Goal: Check status: Check status

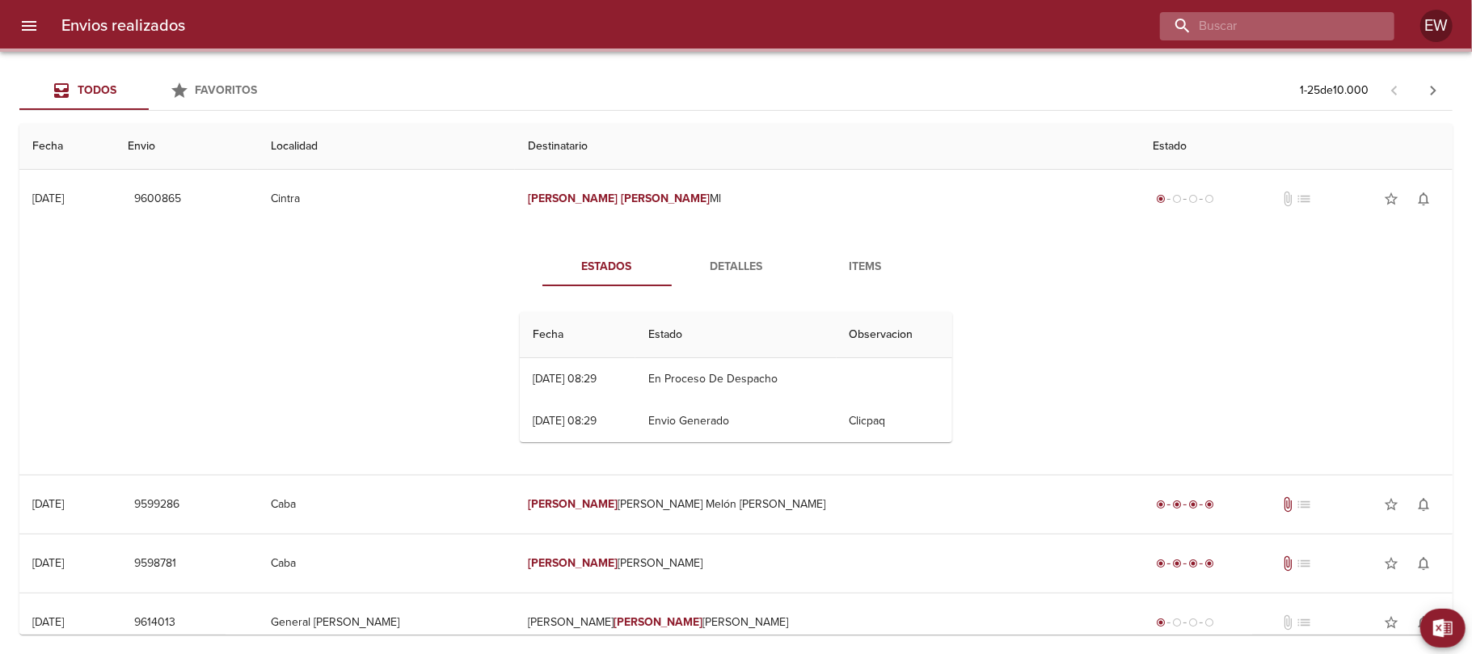
click at [1362, 24] on input "buscar" at bounding box center [1263, 26] width 207 height 28
paste input "[PERSON_NAME] BP"
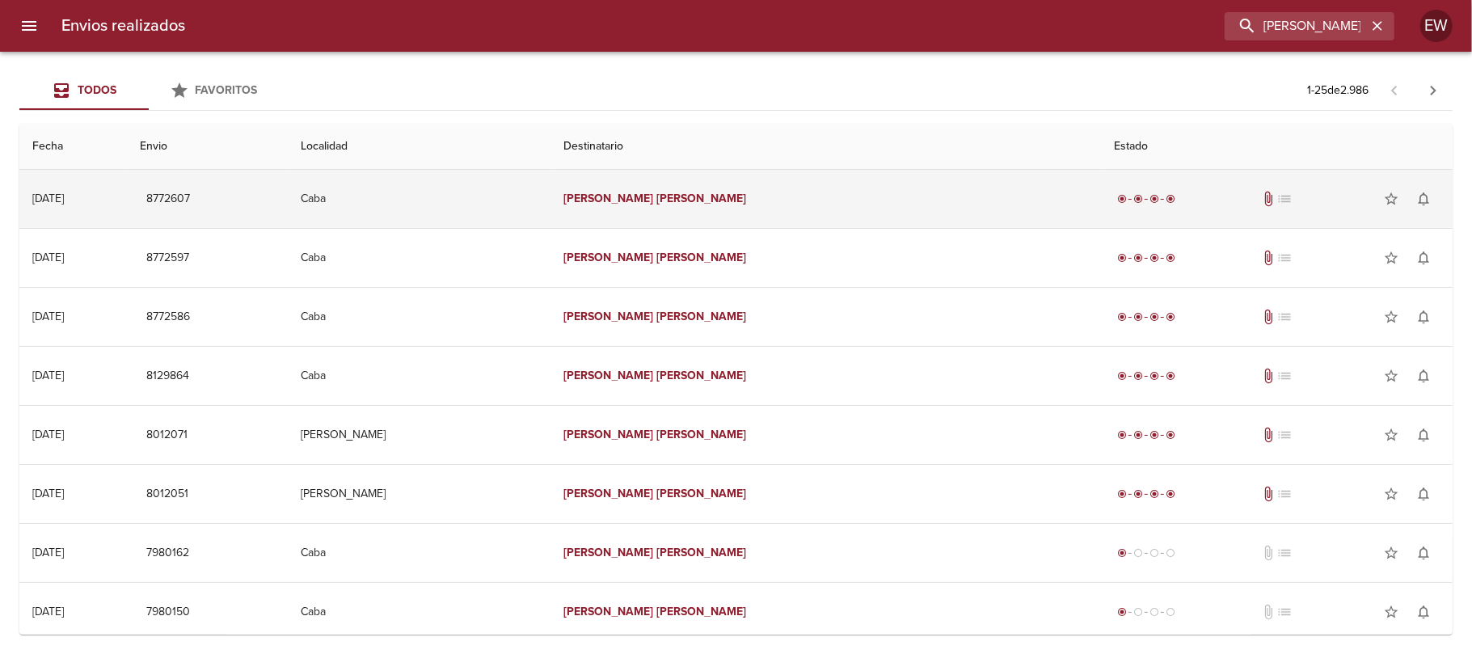
click at [797, 207] on td "[PERSON_NAME]" at bounding box center [826, 199] width 550 height 58
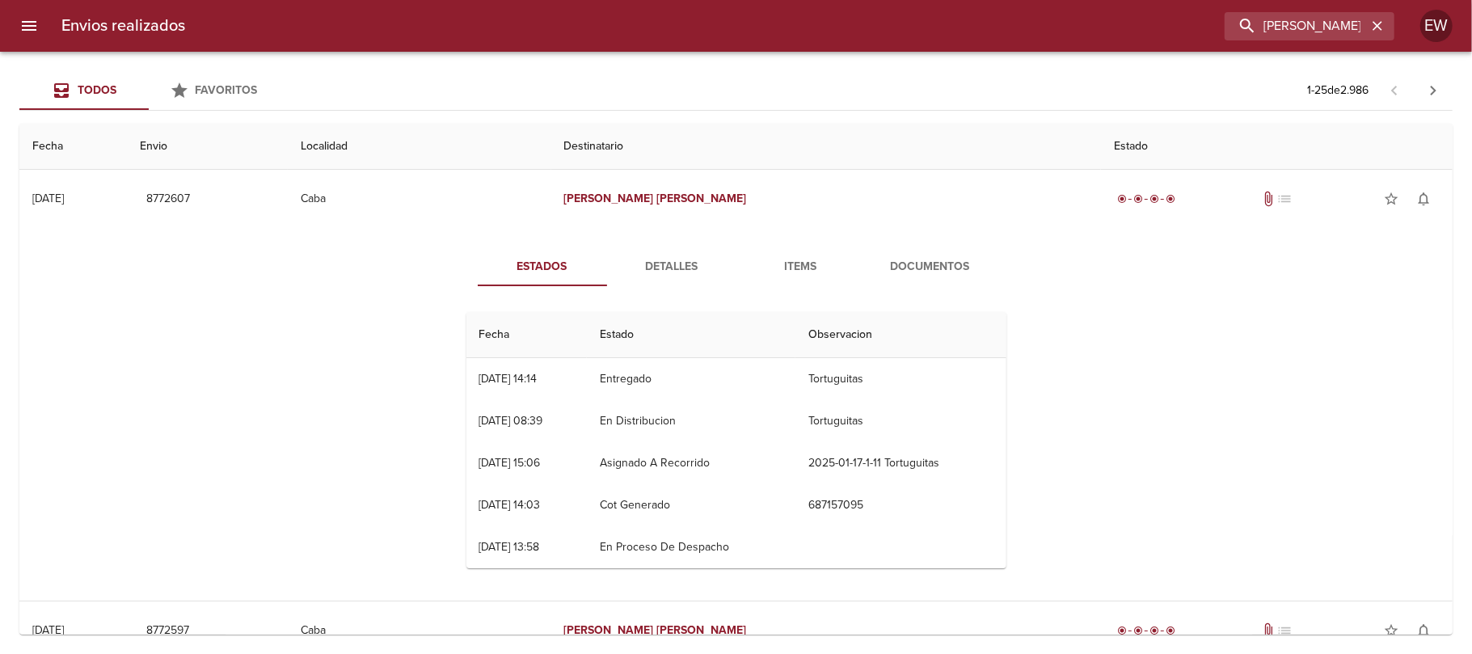
click at [686, 291] on div "Estados Detalles Items Documentos Fecha Estado Observacion 17/01 [DATE] 14:14 E…" at bounding box center [736, 414] width 582 height 334
click at [663, 275] on span "Detalles" at bounding box center [672, 267] width 110 height 20
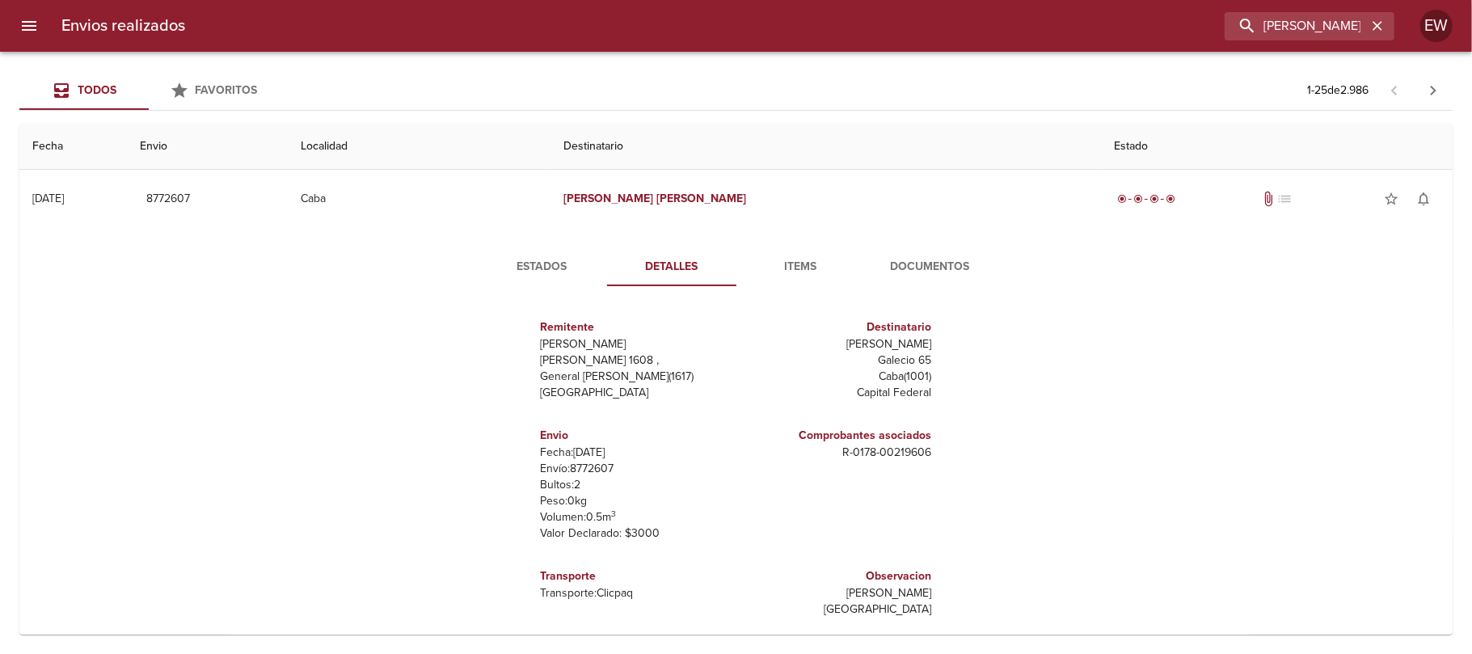
click at [538, 263] on span "Estados" at bounding box center [542, 267] width 110 height 20
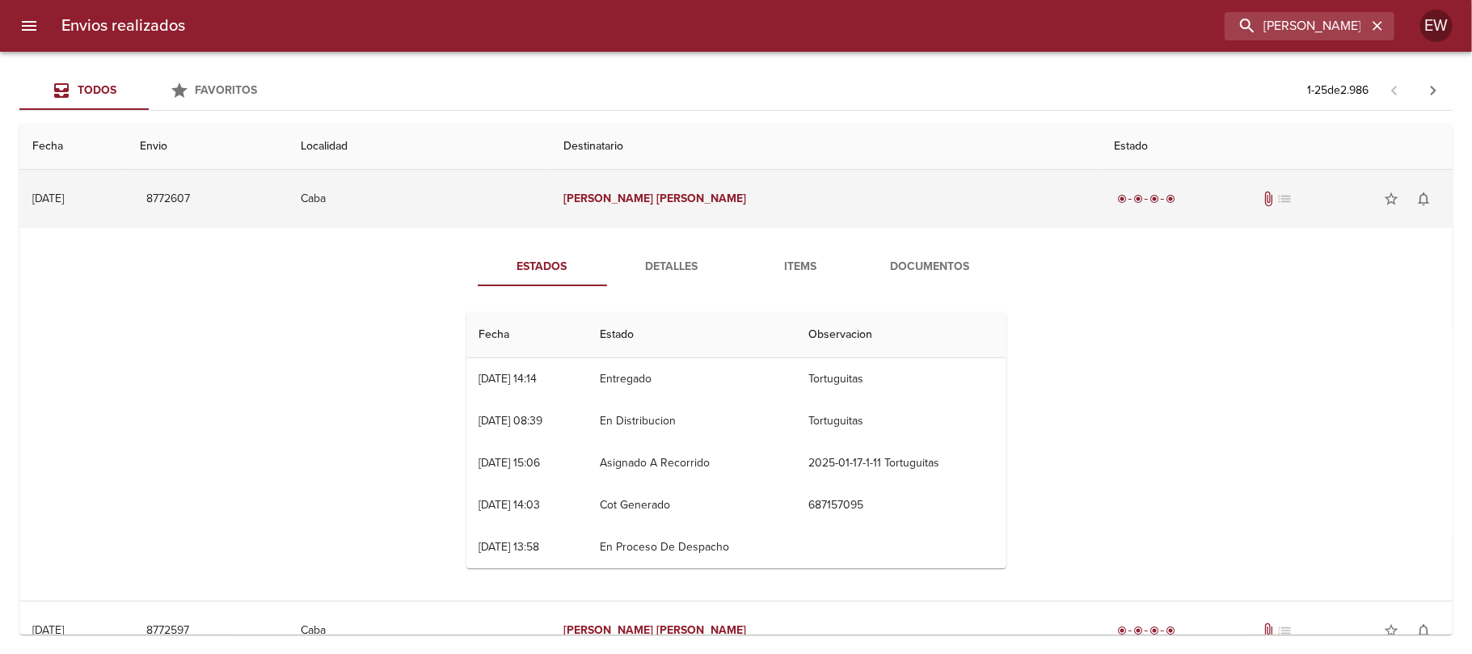
click at [551, 196] on td "Caba" at bounding box center [419, 199] width 263 height 58
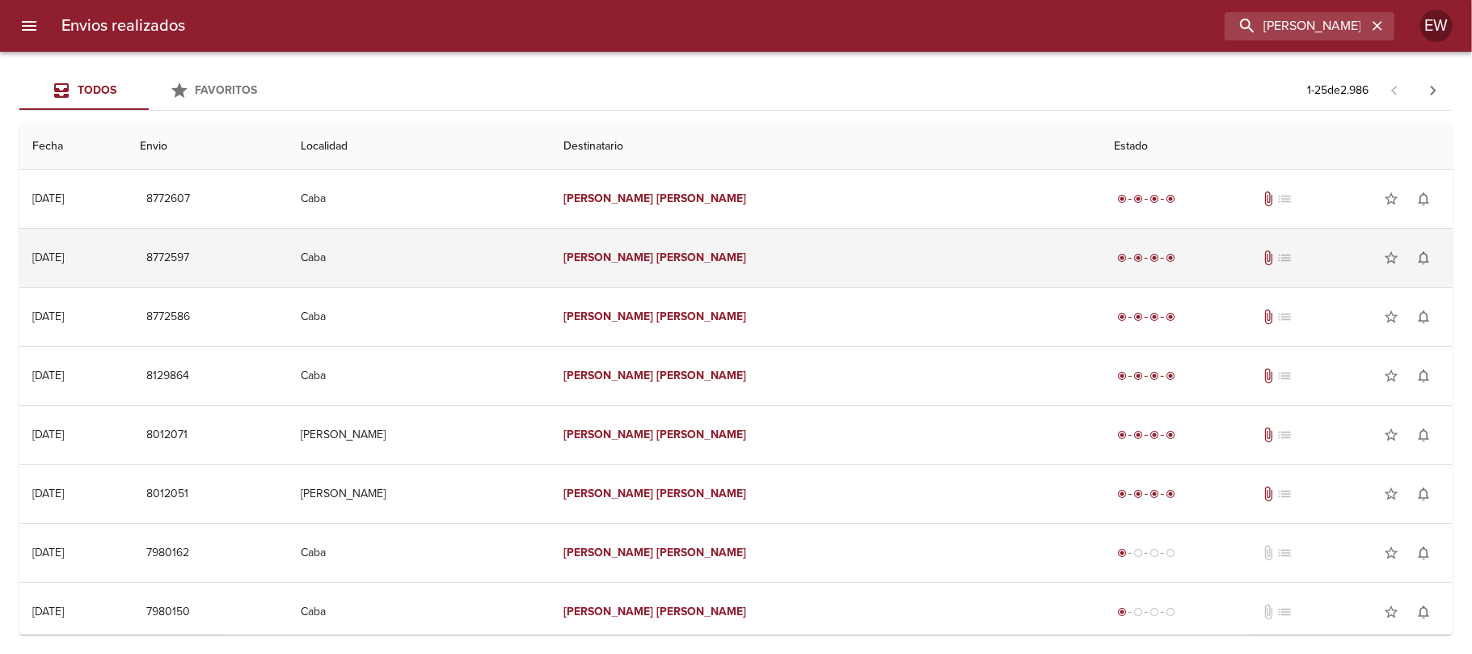
click at [716, 270] on td "[PERSON_NAME]" at bounding box center [826, 258] width 550 height 58
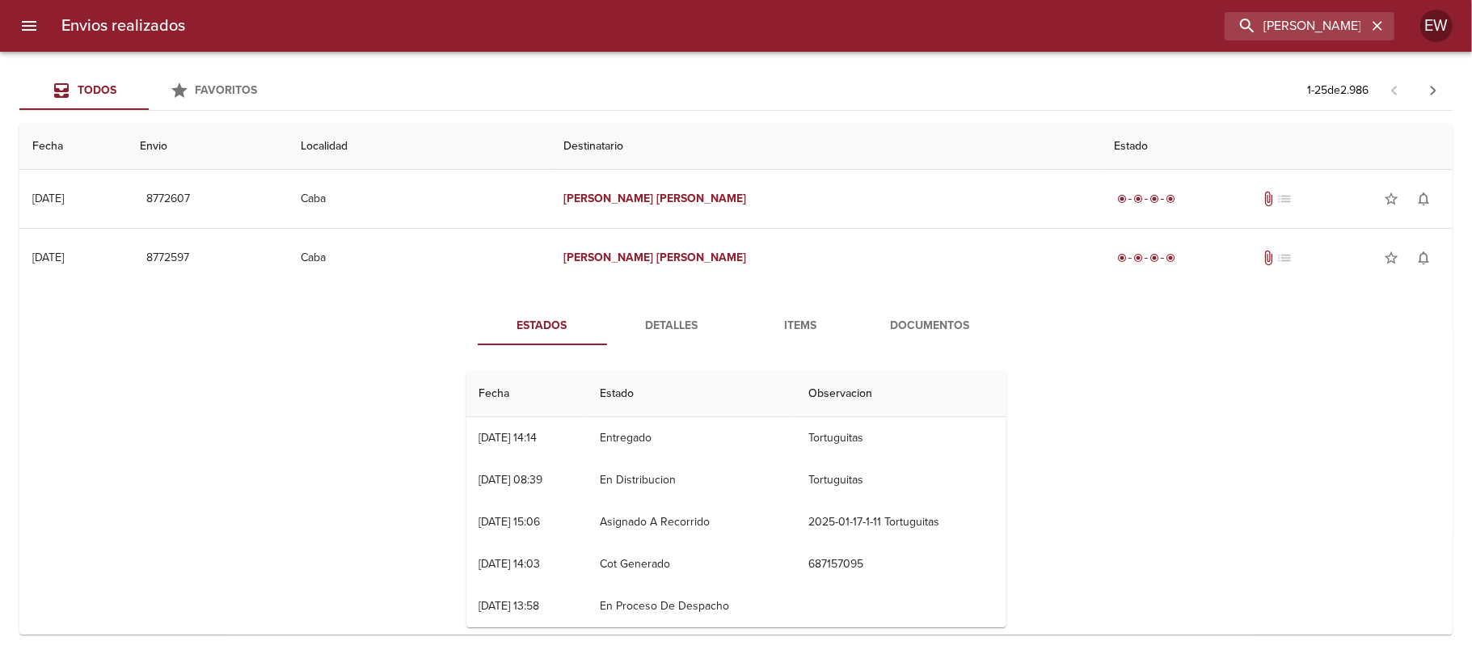
click at [666, 325] on span "Detalles" at bounding box center [672, 326] width 110 height 20
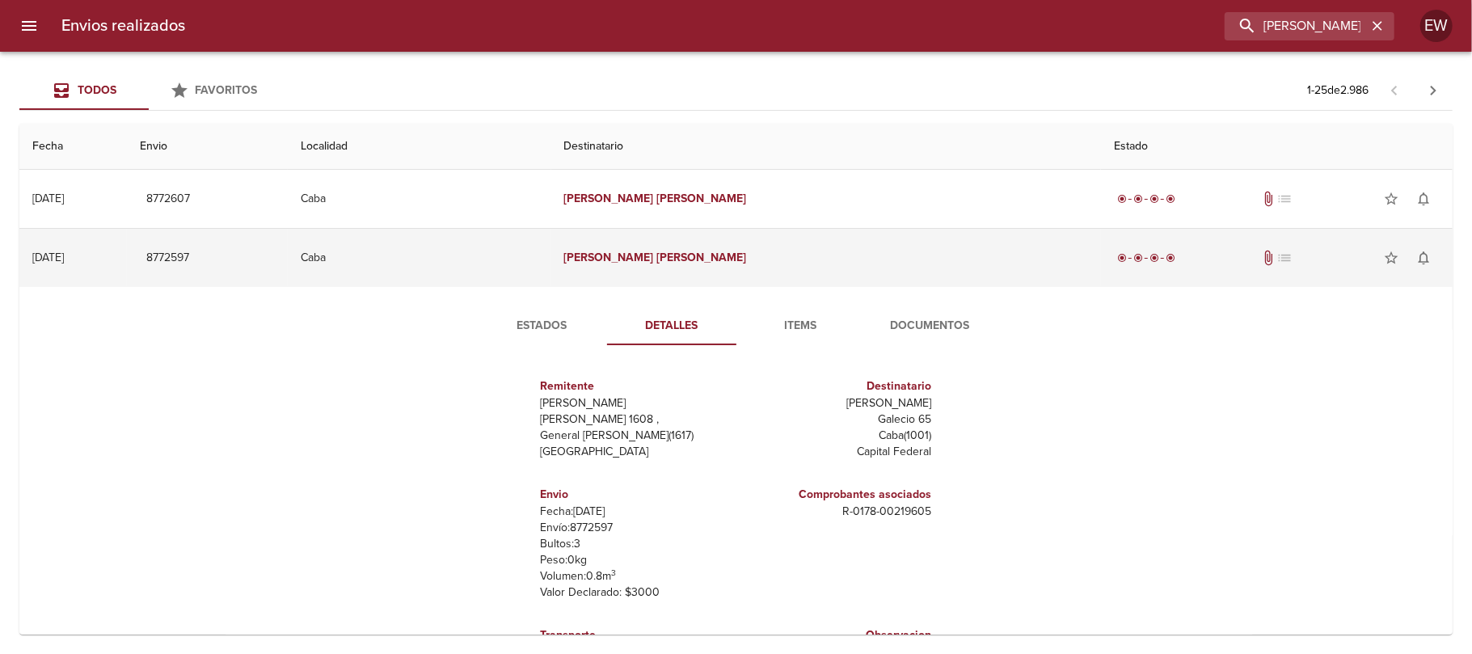
click at [654, 259] on em "[PERSON_NAME]" at bounding box center [609, 258] width 90 height 14
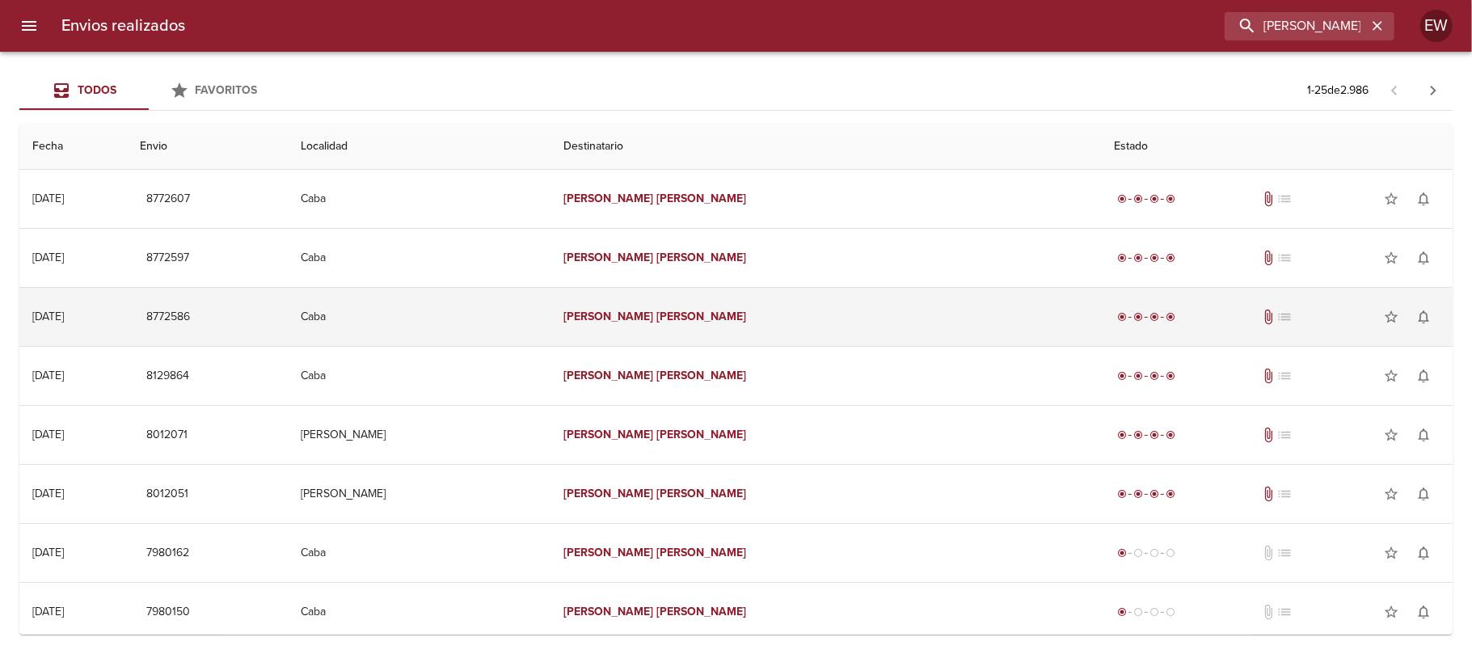
click at [654, 312] on em "[PERSON_NAME]" at bounding box center [609, 317] width 90 height 14
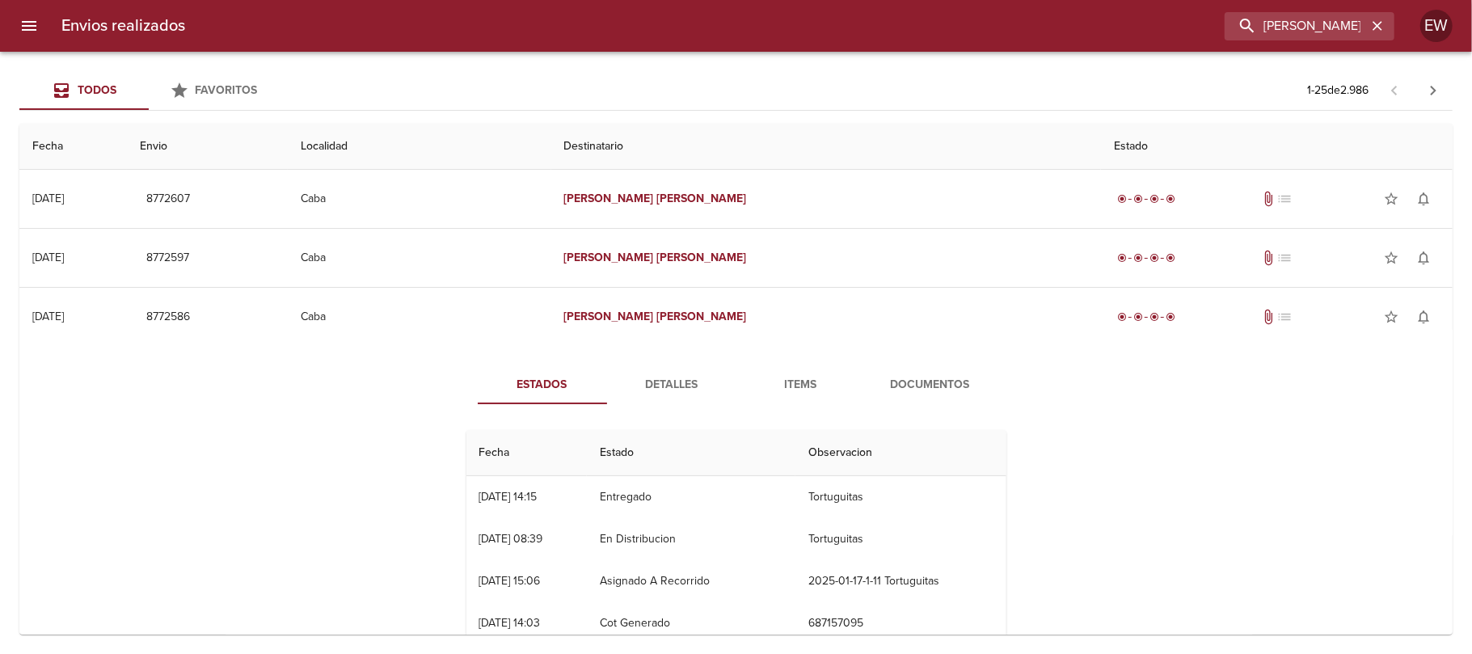
click at [660, 392] on span "Detalles" at bounding box center [672, 385] width 110 height 20
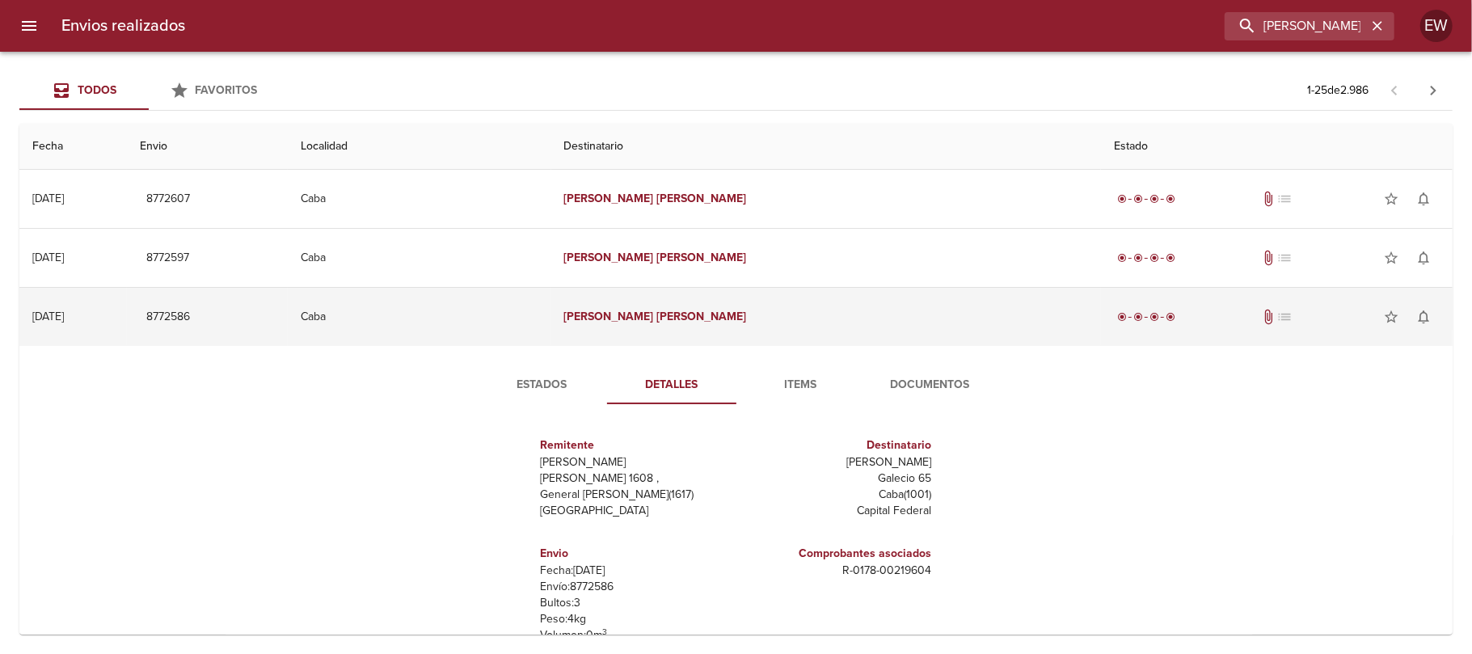
click at [551, 318] on td "Caba" at bounding box center [419, 317] width 263 height 58
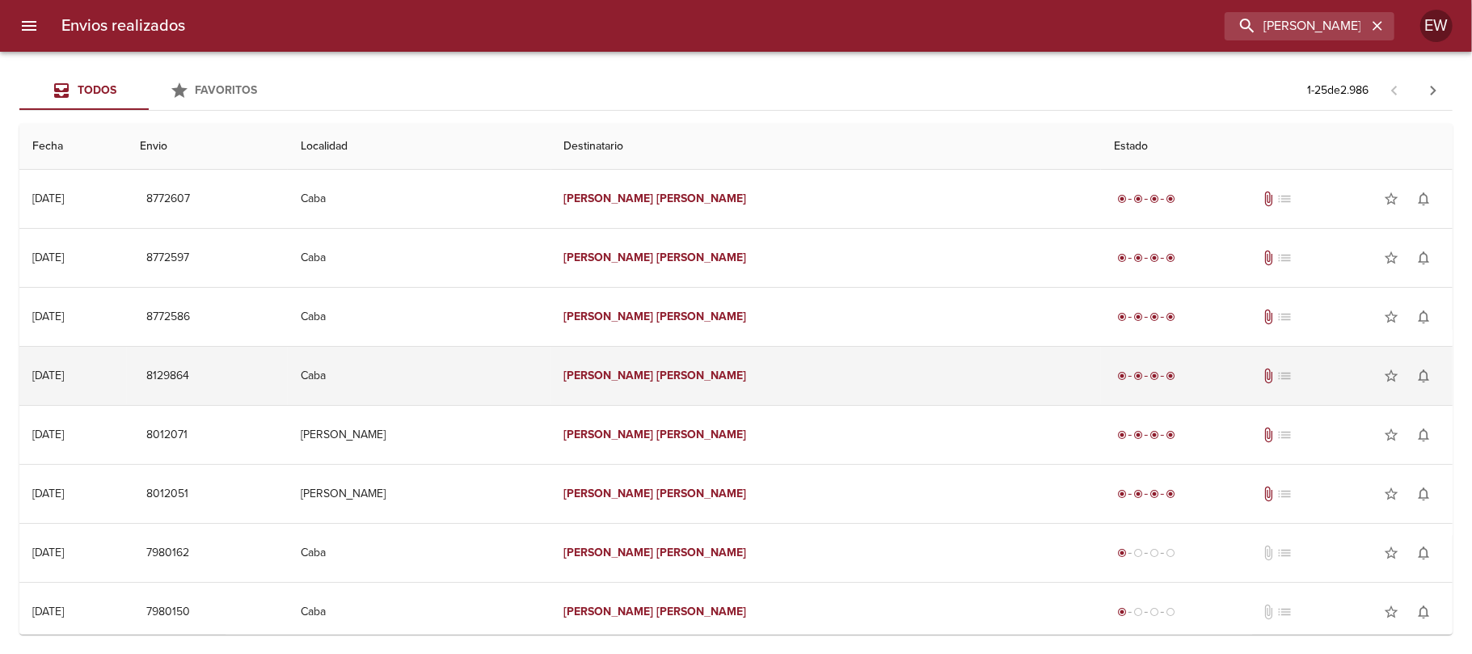
click at [685, 376] on td "[PERSON_NAME]" at bounding box center [826, 376] width 550 height 58
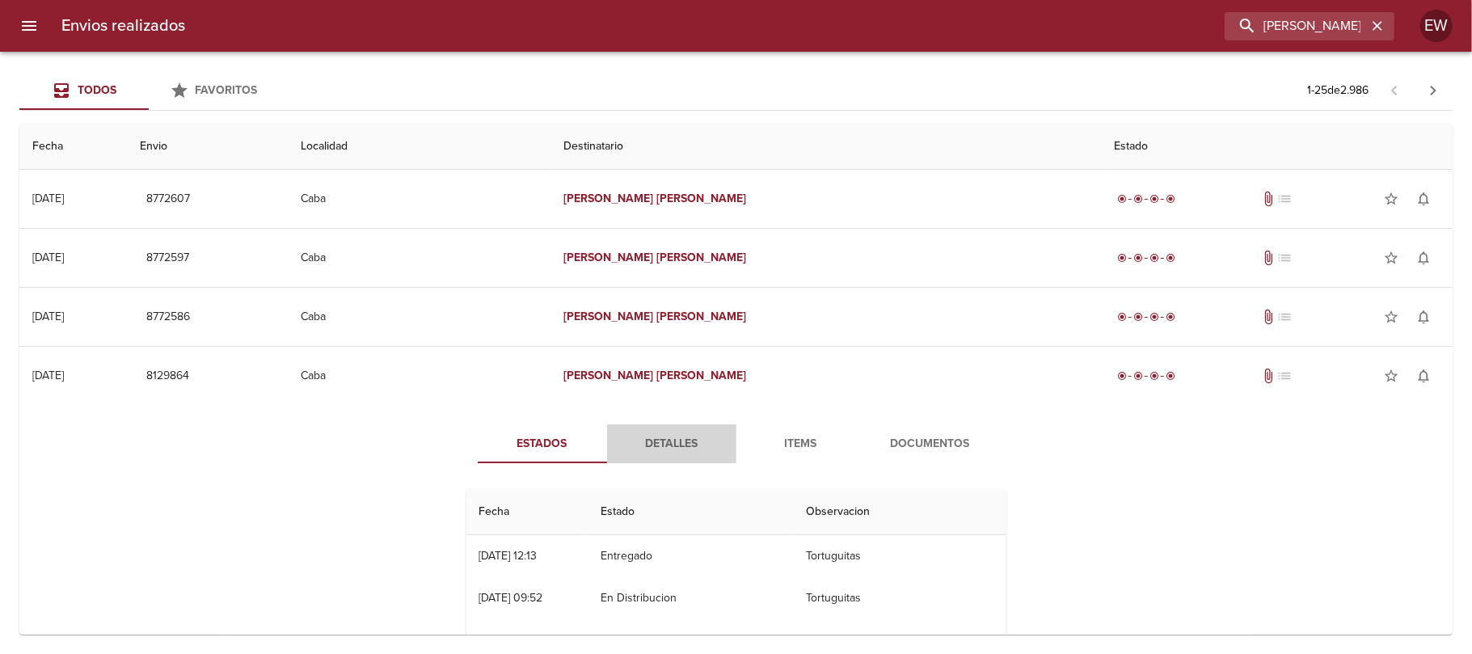
click at [654, 437] on span "Detalles" at bounding box center [672, 444] width 110 height 20
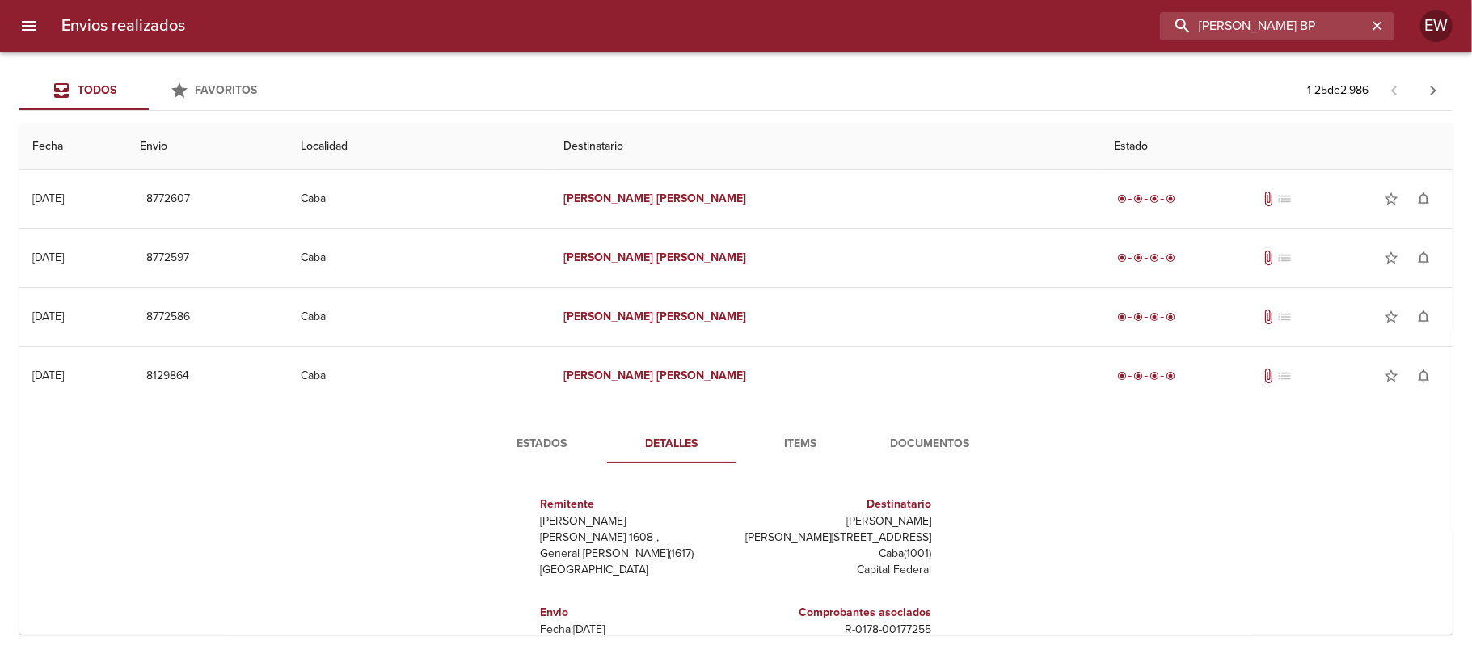
drag, startPoint x: 1349, startPoint y: 27, endPoint x: 1371, endPoint y: 29, distance: 22.0
click at [1398, 27] on div "Envios realizados [PERSON_NAME] BP EW" at bounding box center [736, 26] width 1472 height 52
click at [1333, 27] on input "[PERSON_NAME] BP" at bounding box center [1263, 26] width 207 height 28
type input "[PERSON_NAME]"
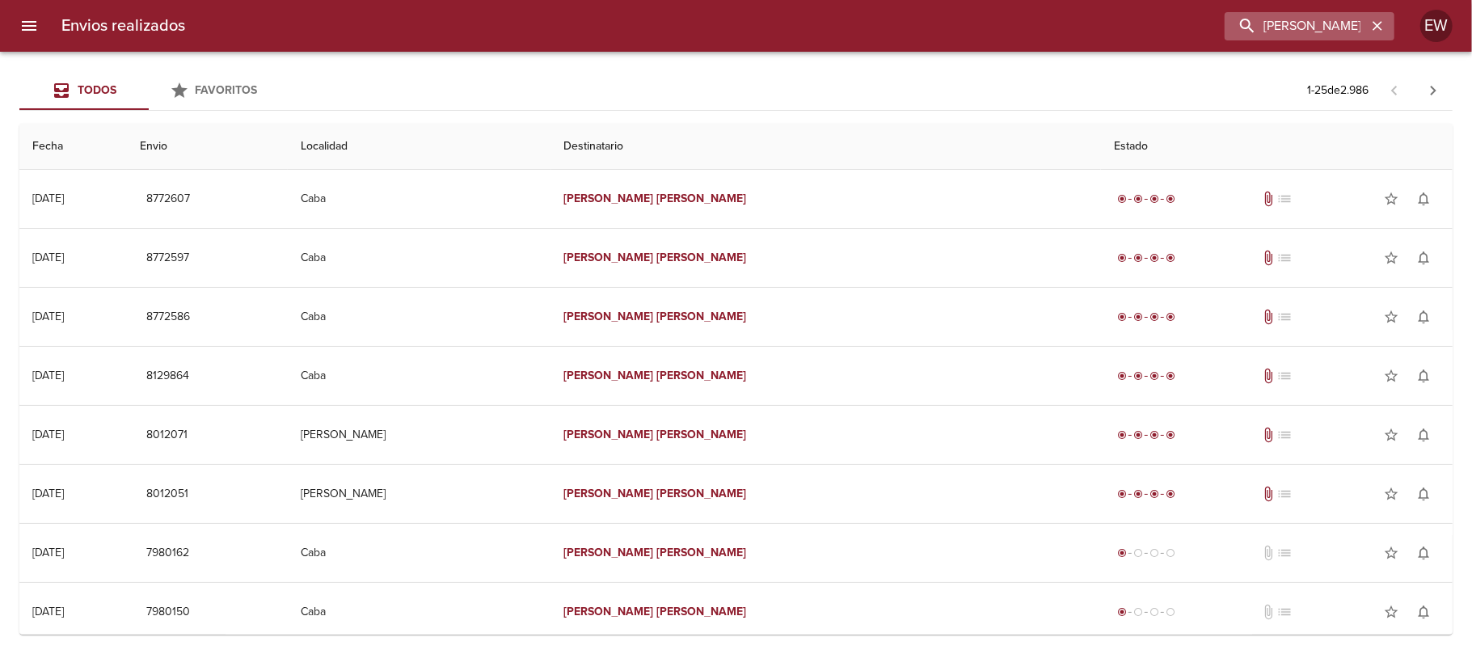
click at [1378, 29] on icon "button" at bounding box center [1377, 26] width 16 height 16
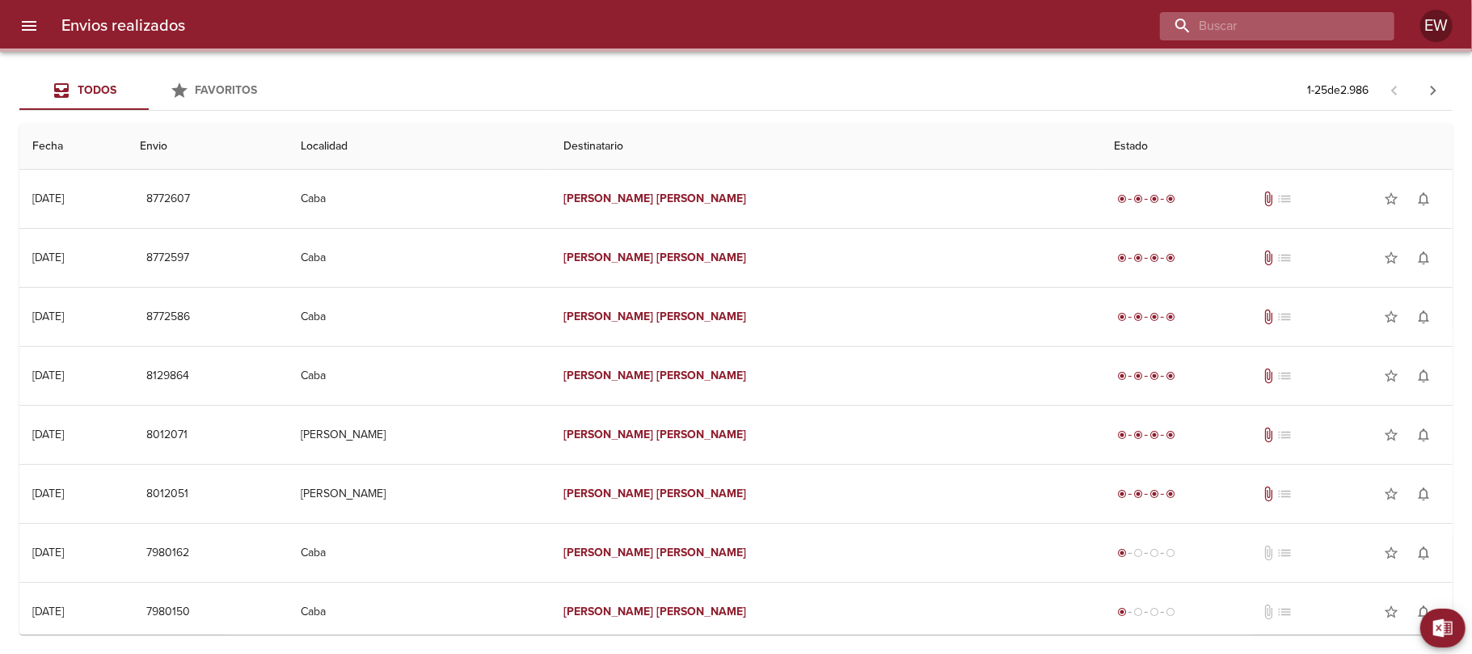
click at [1333, 27] on input "buscar" at bounding box center [1263, 26] width 207 height 28
paste input "[PERSON_NAME] BP"
type input "[PERSON_NAME] BP"
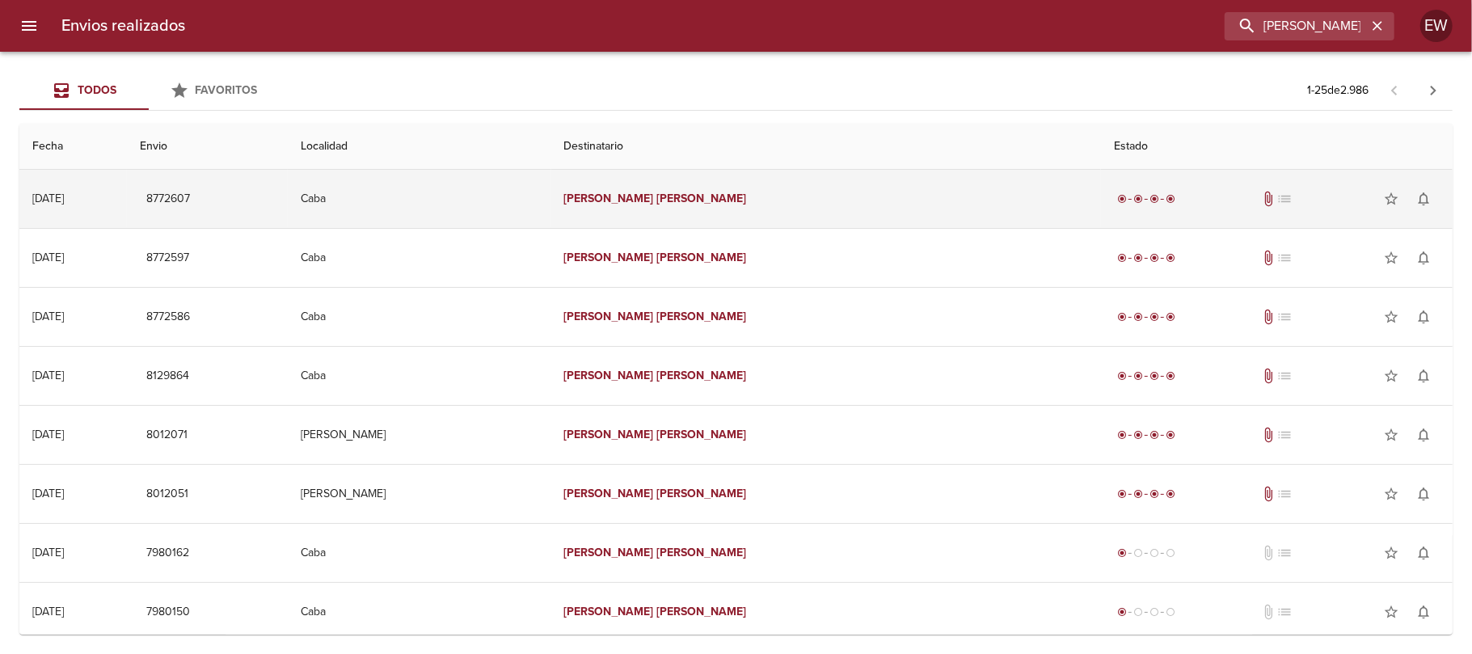
click at [889, 208] on td "[PERSON_NAME]" at bounding box center [826, 199] width 550 height 58
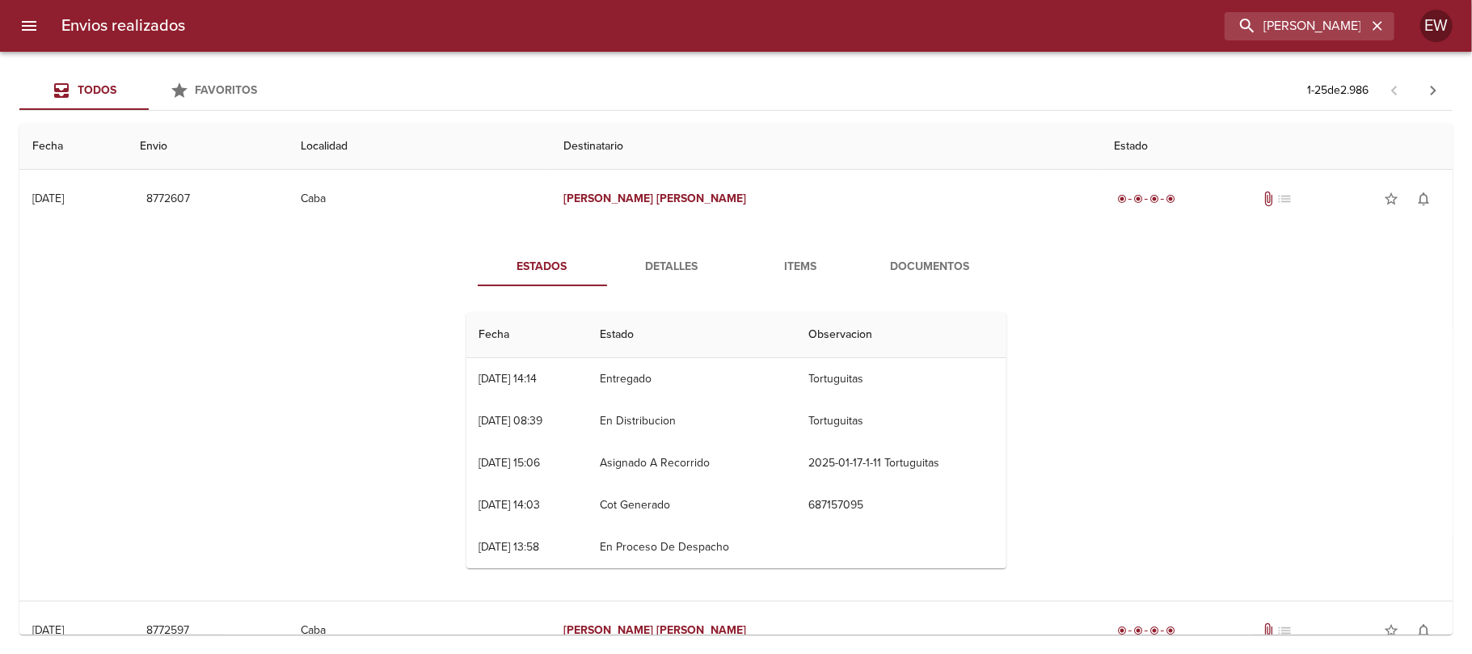
click at [676, 260] on span "Detalles" at bounding box center [672, 267] width 110 height 20
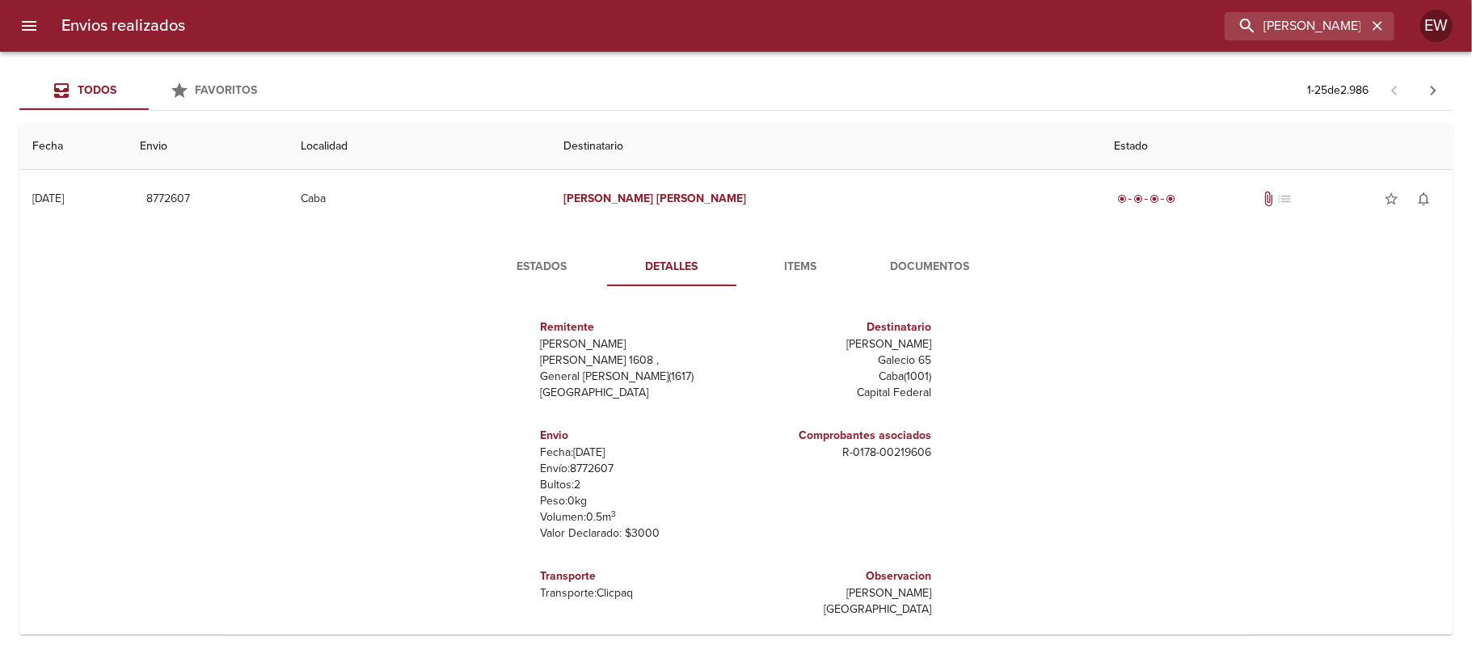
click at [557, 259] on span "Estados" at bounding box center [542, 267] width 110 height 20
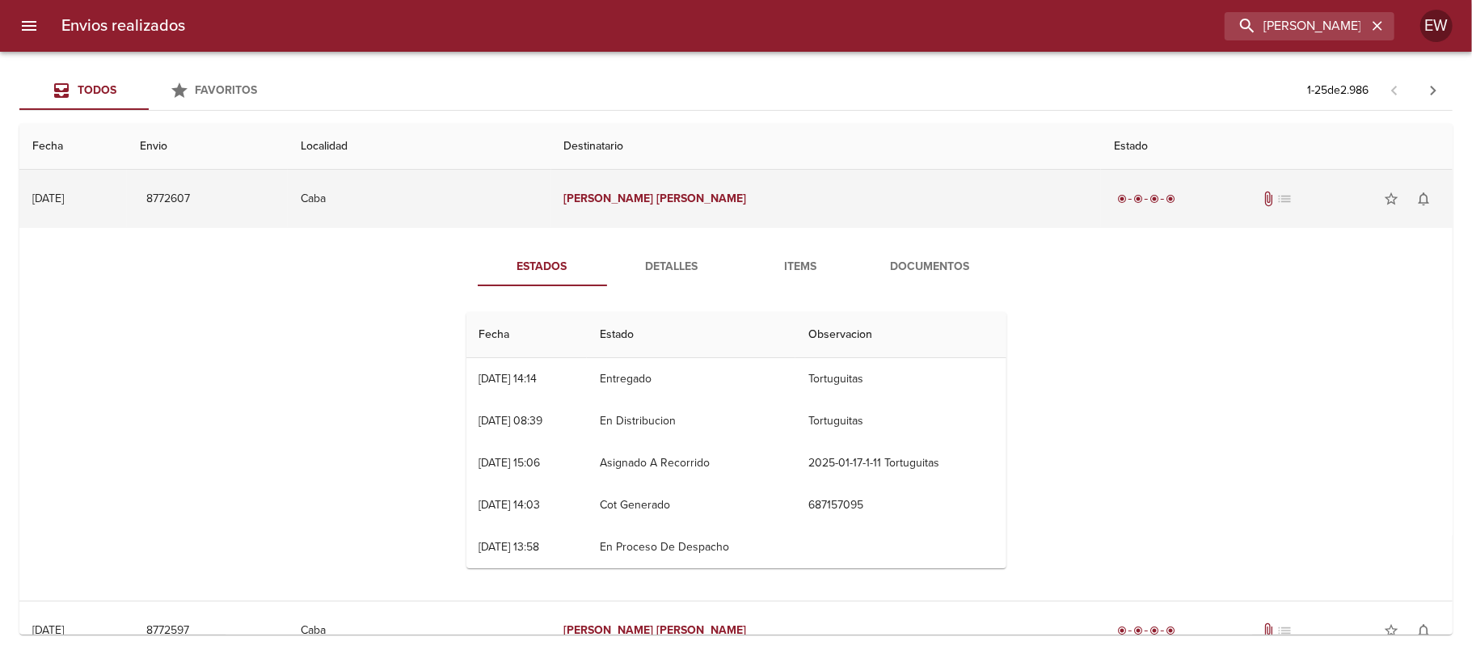
click at [802, 176] on td "[PERSON_NAME]" at bounding box center [826, 199] width 550 height 58
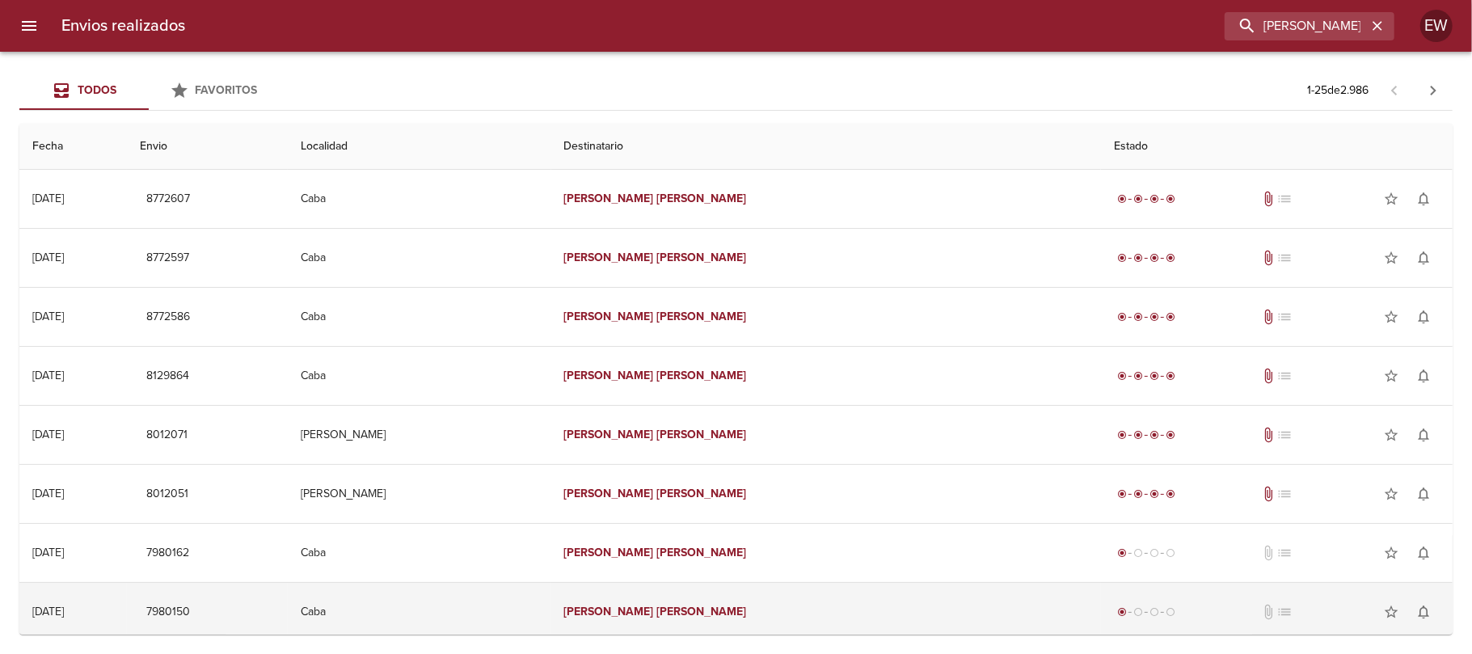
scroll to position [323, 0]
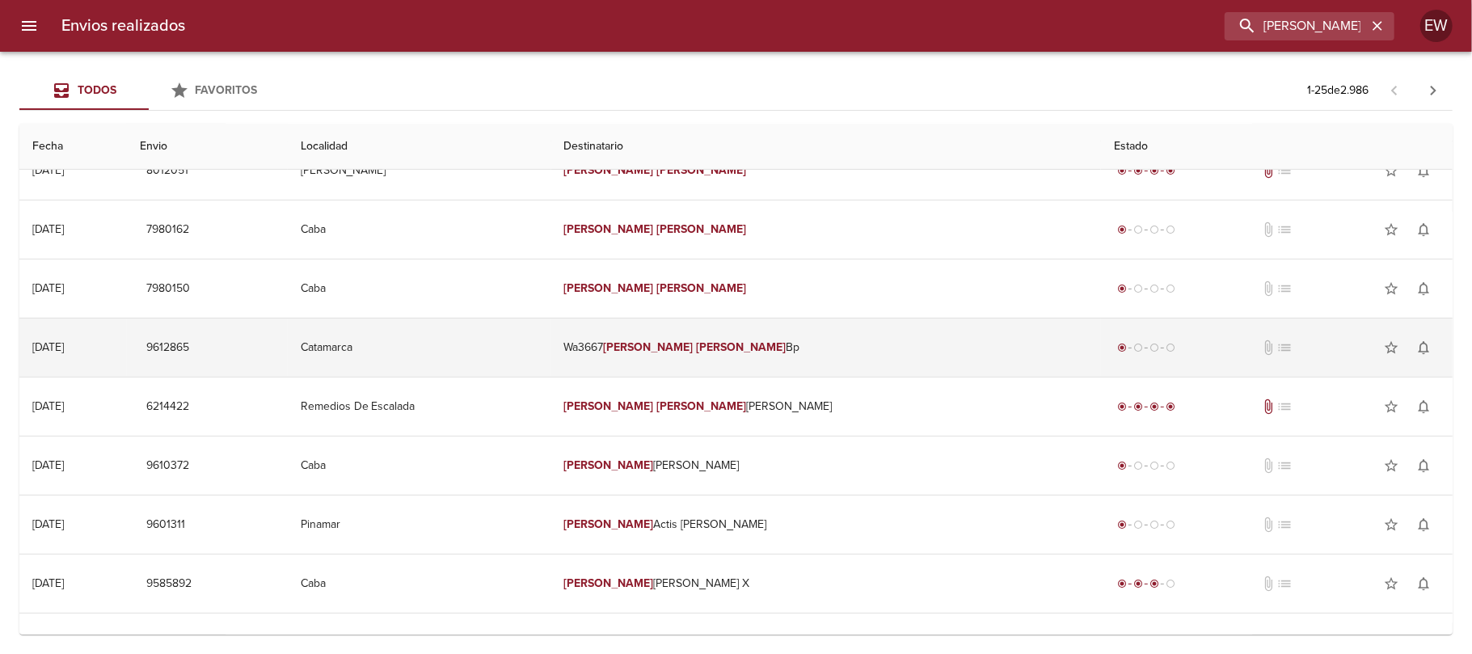
click at [757, 365] on td "Wa3667 [PERSON_NAME] Bp" at bounding box center [826, 347] width 550 height 58
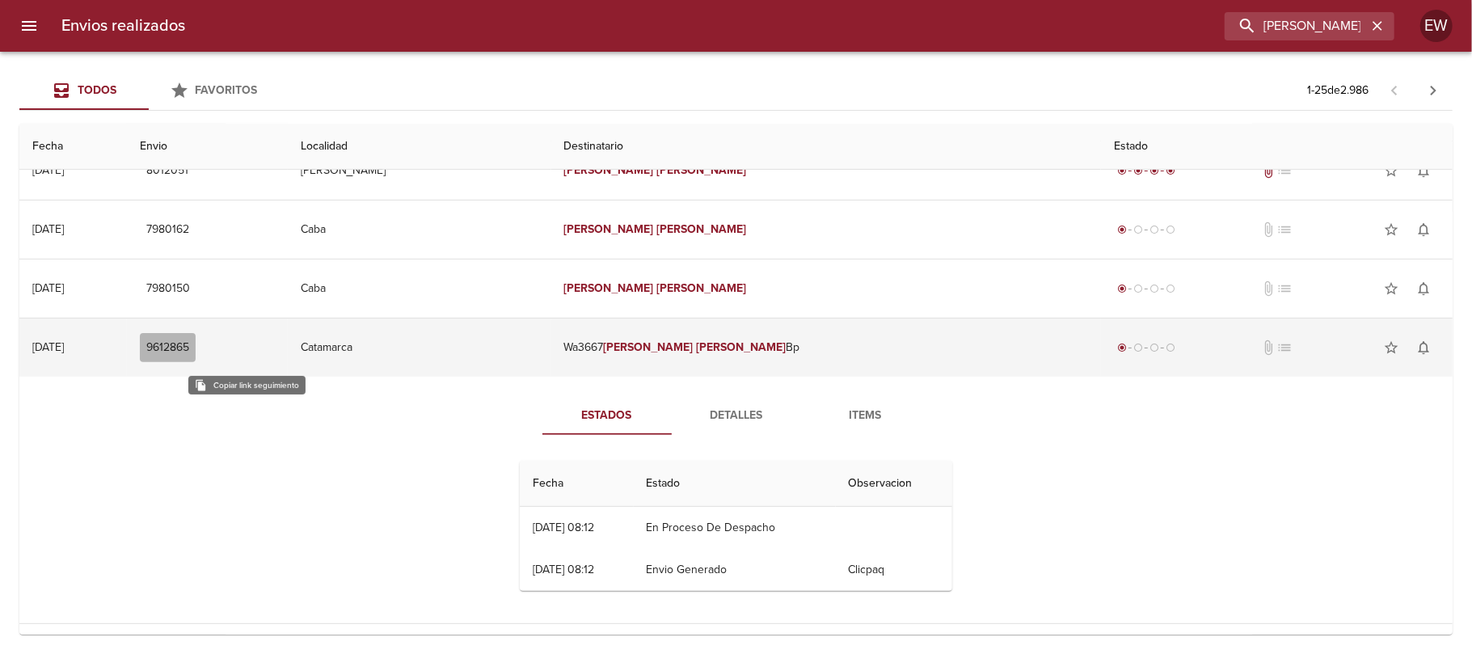
click at [189, 354] on span "9612865" at bounding box center [167, 348] width 43 height 20
click at [189, 356] on span "9612865" at bounding box center [167, 348] width 43 height 20
